Goal: Information Seeking & Learning: Learn about a topic

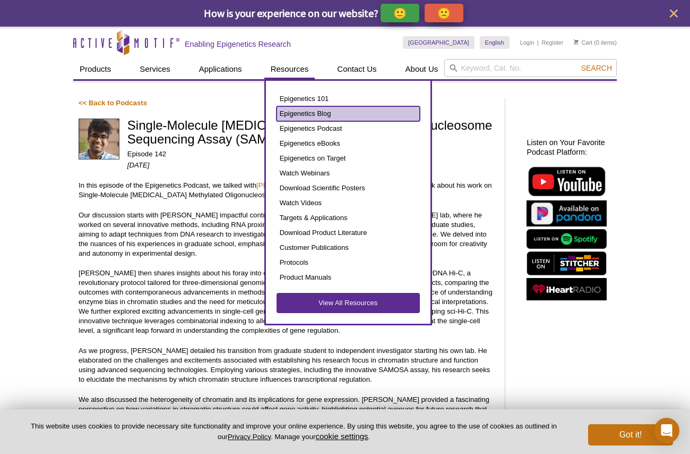
click at [297, 117] on link "Epigenetics Blog" at bounding box center [348, 113] width 143 height 15
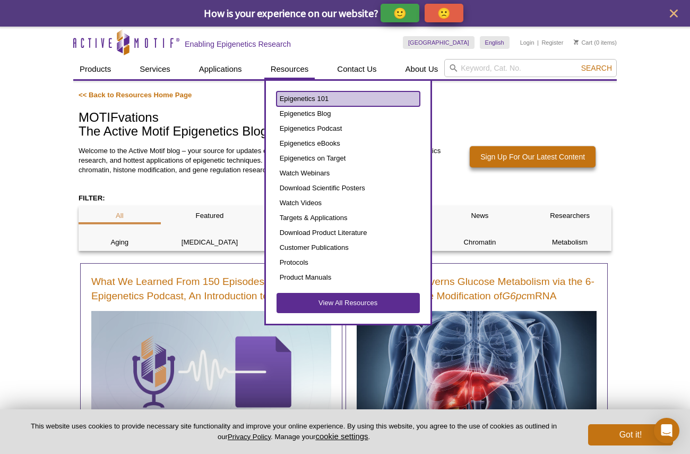
click at [305, 97] on link "Epigenetics 101" at bounding box center [348, 98] width 143 height 15
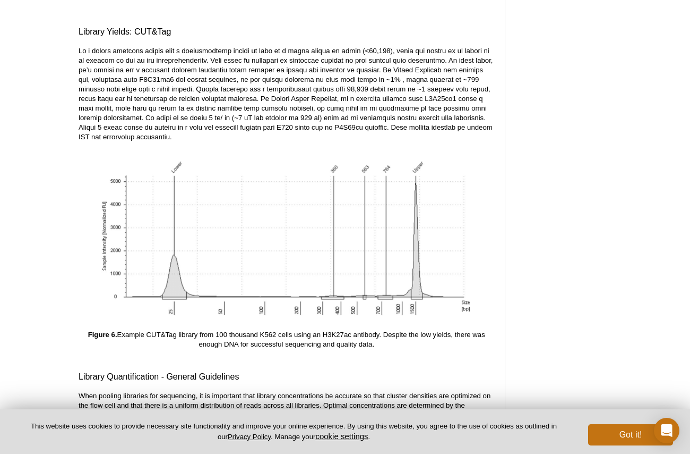
scroll to position [3575, 0]
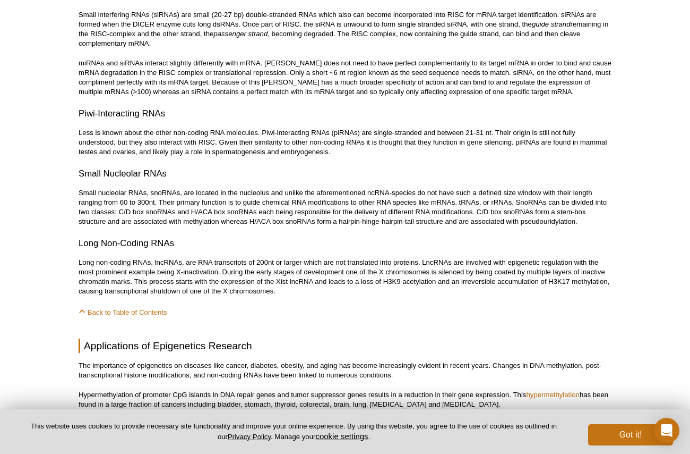
scroll to position [4858, 0]
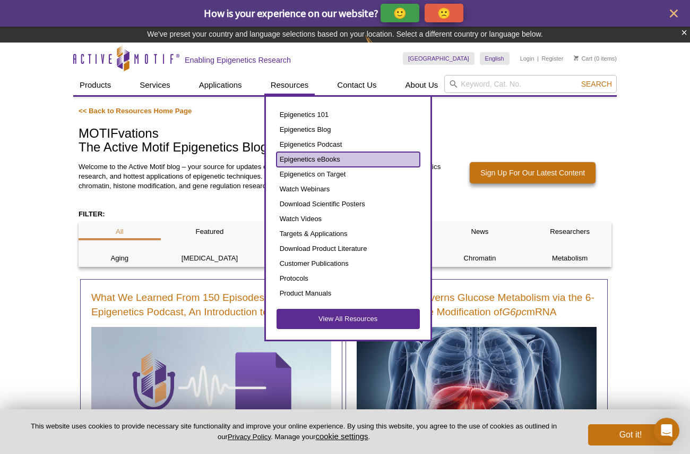
click at [297, 158] on link "Epigenetics eBooks" at bounding box center [348, 159] width 143 height 15
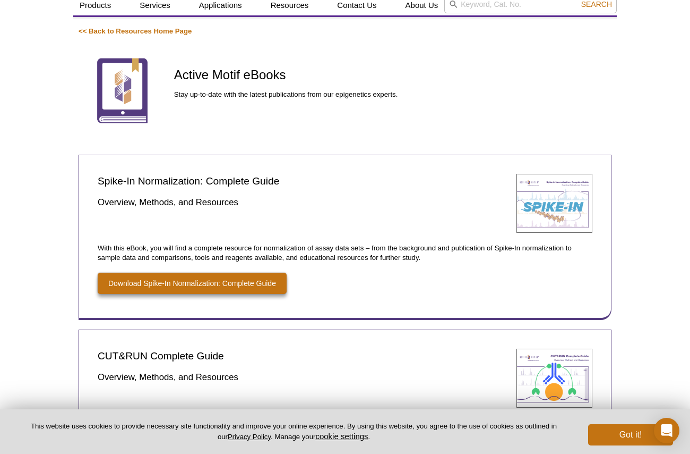
scroll to position [49, 0]
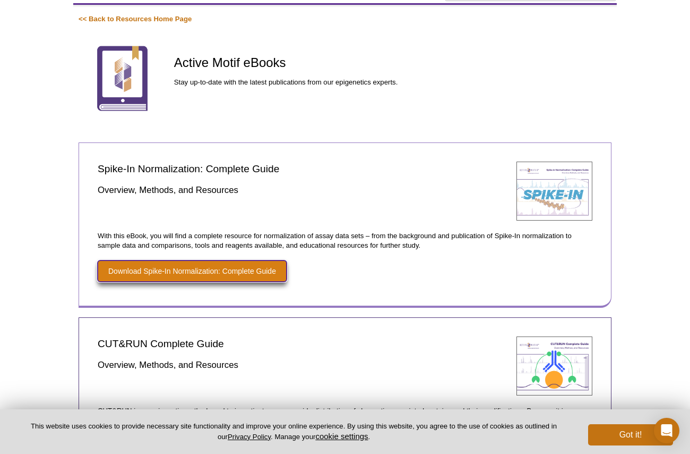
click at [178, 265] on link "Download Spike-In Normalization: Complete Guide" at bounding box center [192, 270] width 189 height 21
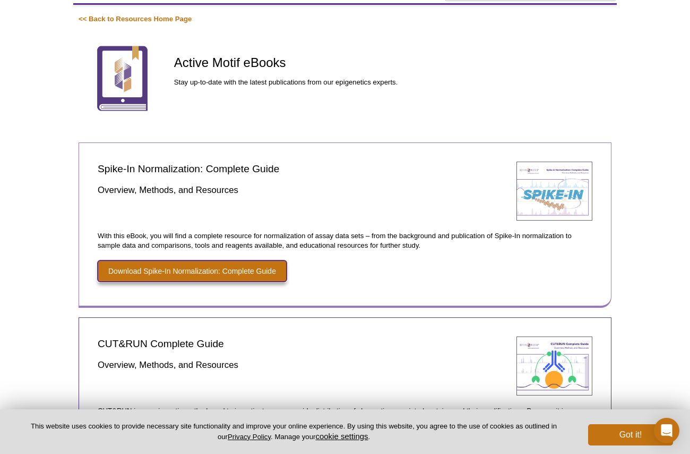
scroll to position [46, 0]
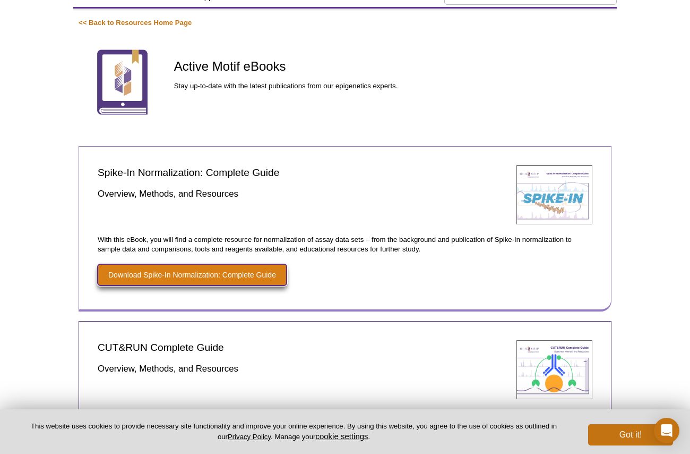
click at [252, 274] on link "Download Spike-In Normalization: Complete Guide" at bounding box center [192, 274] width 189 height 21
